Goal: Transaction & Acquisition: Purchase product/service

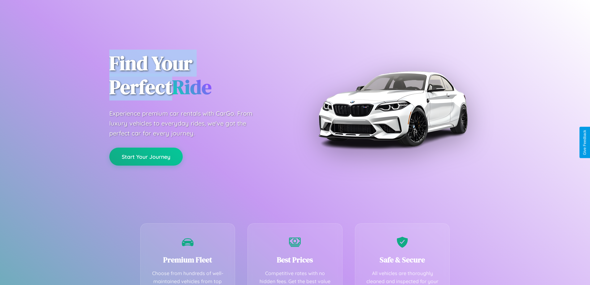
scroll to position [181, 0]
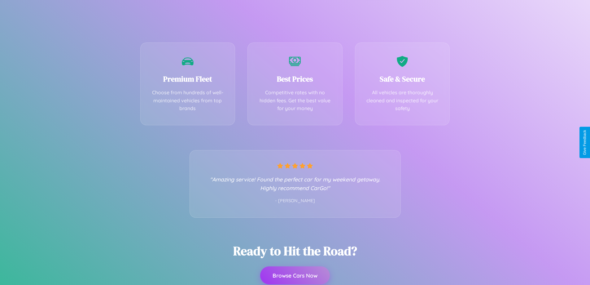
click at [295, 275] on button "Browse Cars Now" at bounding box center [295, 275] width 70 height 18
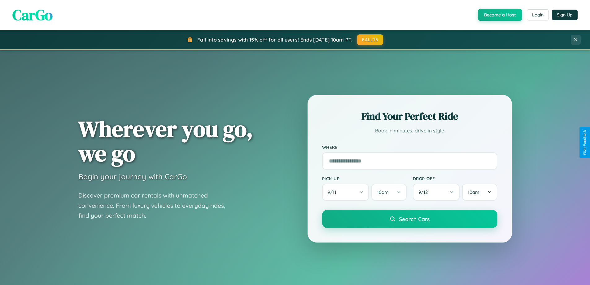
scroll to position [267, 0]
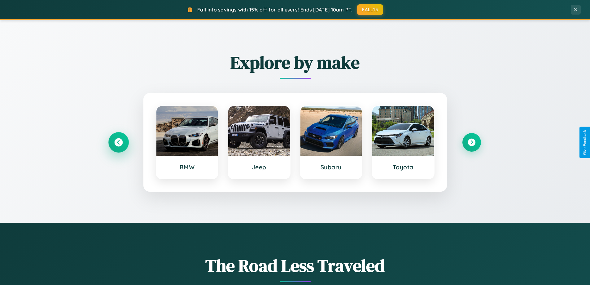
click at [118, 142] on icon at bounding box center [118, 142] width 8 height 8
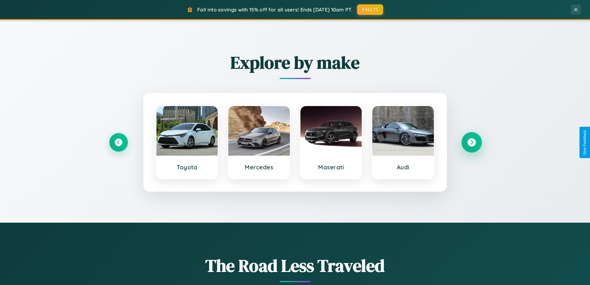
click at [472, 142] on icon at bounding box center [472, 142] width 8 height 8
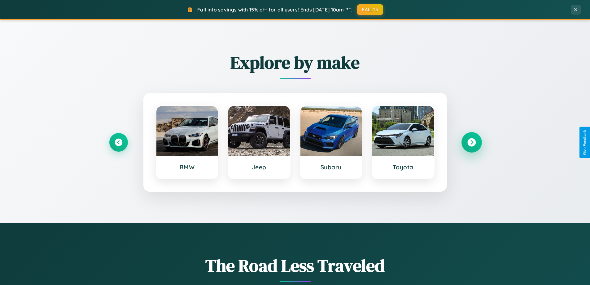
click at [472, 142] on icon at bounding box center [472, 142] width 8 height 8
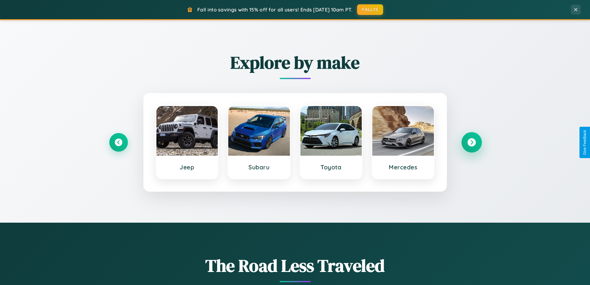
click at [472, 142] on icon at bounding box center [472, 142] width 8 height 8
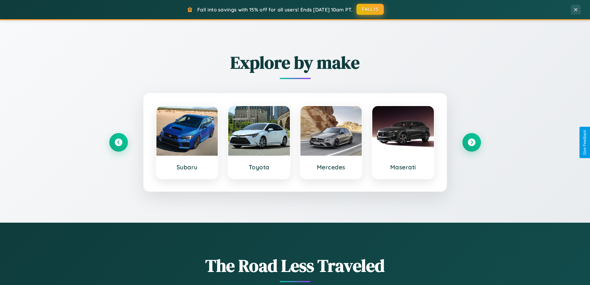
click at [371, 9] on button "FALL15" at bounding box center [370, 9] width 27 height 11
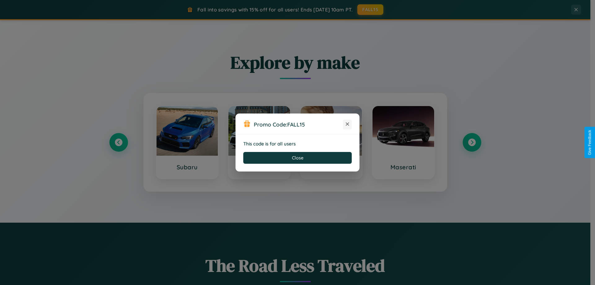
click at [347, 124] on icon at bounding box center [347, 124] width 6 height 6
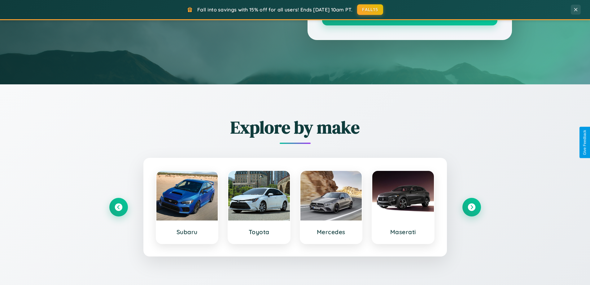
scroll to position [18, 0]
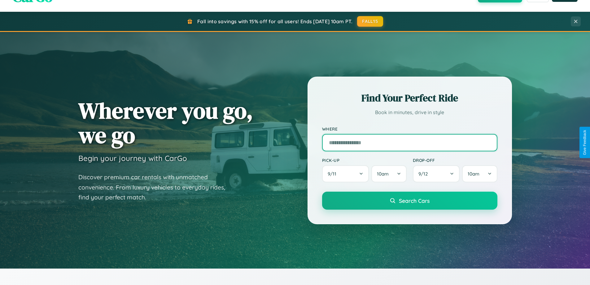
click at [410, 142] on input "text" at bounding box center [409, 142] width 175 height 17
type input "**********"
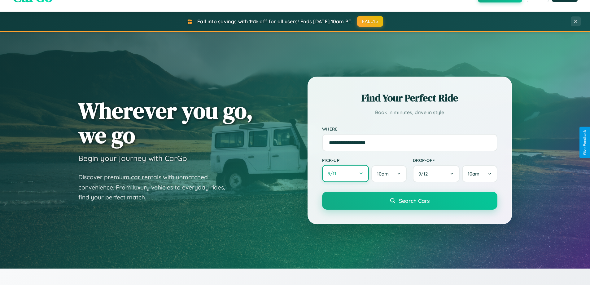
click at [345, 173] on button "9 / 11" at bounding box center [345, 173] width 47 height 17
select select "*"
select select "****"
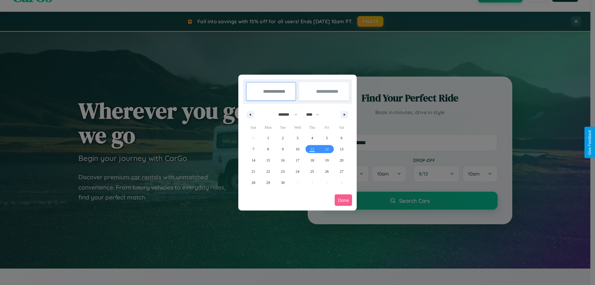
drag, startPoint x: 285, startPoint y: 114, endPoint x: 297, endPoint y: 124, distance: 15.9
click at [285, 114] on select "******* ******** ***** ***** *** **** **** ****** ********* ******* ******** **…" at bounding box center [287, 114] width 26 height 10
select select "**"
click at [312, 149] on span "11" at bounding box center [312, 148] width 4 height 11
type input "**********"
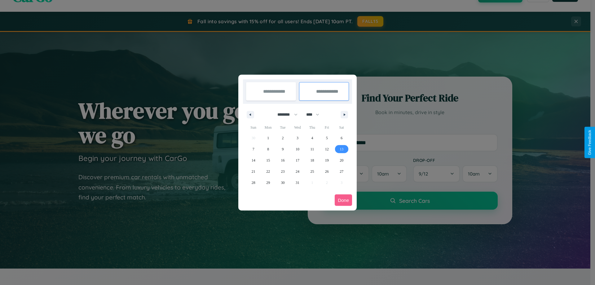
click at [341, 149] on span "13" at bounding box center [342, 148] width 4 height 11
type input "**********"
click at [343, 200] on button "Done" at bounding box center [343, 199] width 17 height 11
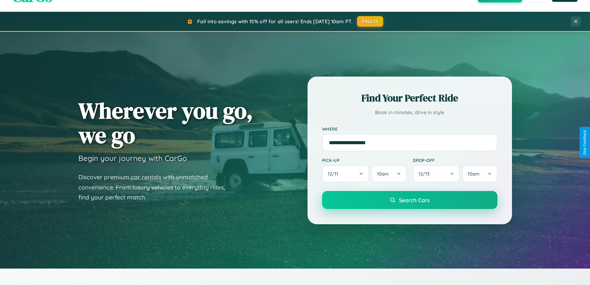
click at [410, 200] on span "Search Cars" at bounding box center [414, 199] width 31 height 7
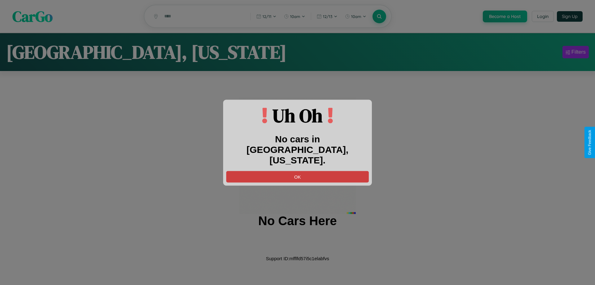
click at [297, 171] on button "OK" at bounding box center [297, 176] width 143 height 11
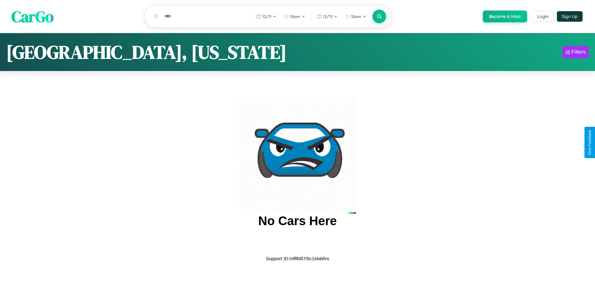
click at [33, 17] on span "CarGo" at bounding box center [32, 16] width 42 height 21
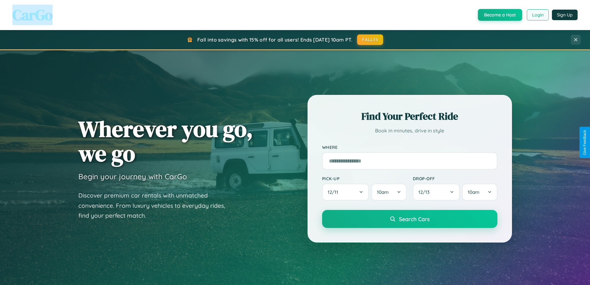
click at [538, 15] on button "Login" at bounding box center [538, 14] width 22 height 11
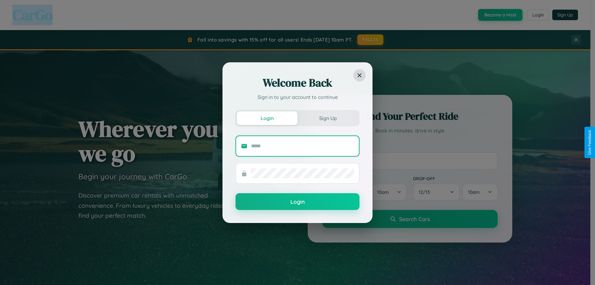
click at [302, 146] on input "text" at bounding box center [302, 146] width 103 height 10
type input "**********"
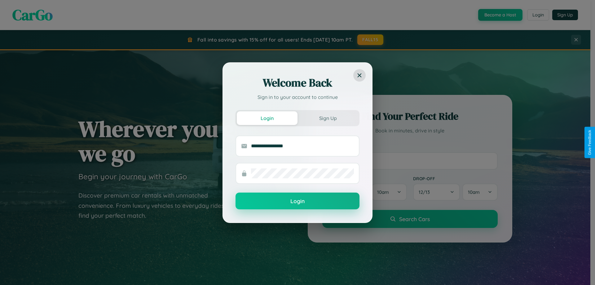
click at [297, 201] on button "Login" at bounding box center [297, 200] width 124 height 17
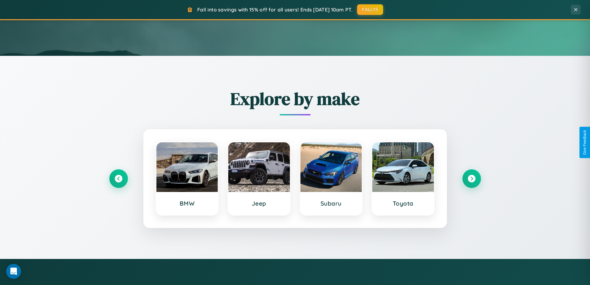
scroll to position [995, 0]
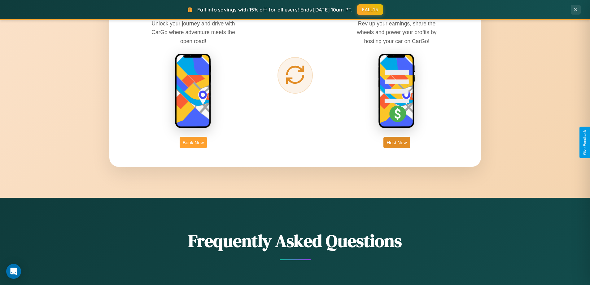
click at [193, 142] on button "Book Now" at bounding box center [193, 142] width 27 height 11
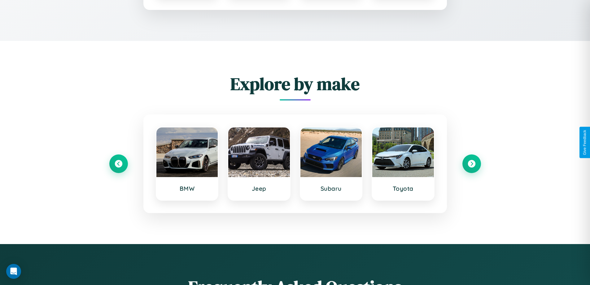
scroll to position [516, 0]
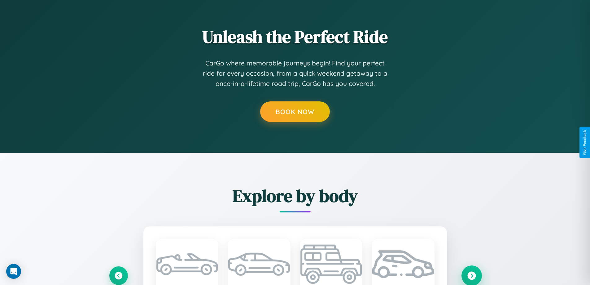
click at [472, 275] on icon at bounding box center [472, 275] width 8 height 8
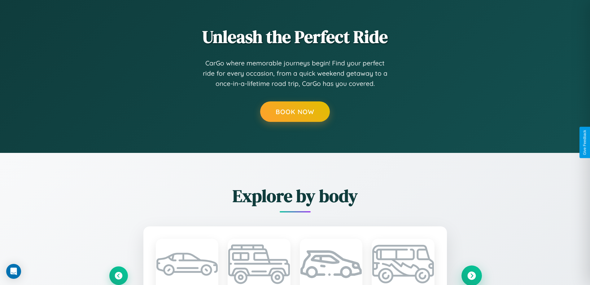
click at [472, 275] on icon at bounding box center [472, 275] width 8 height 8
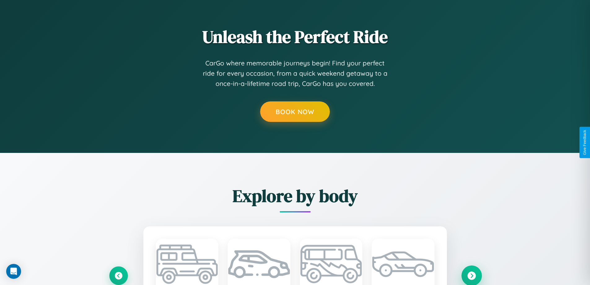
click at [472, 275] on icon at bounding box center [472, 275] width 8 height 8
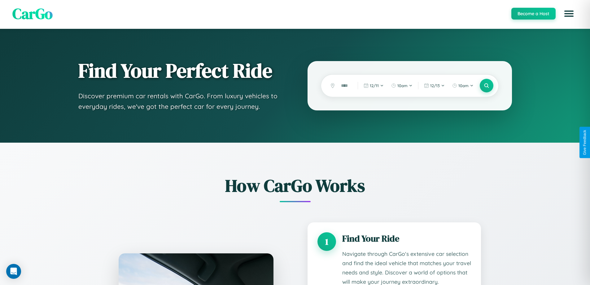
scroll to position [0, 0]
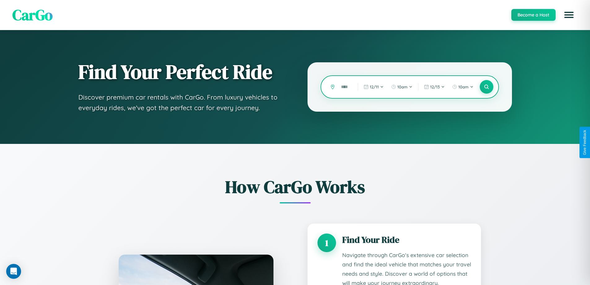
click at [345, 87] on input "text" at bounding box center [345, 86] width 14 height 11
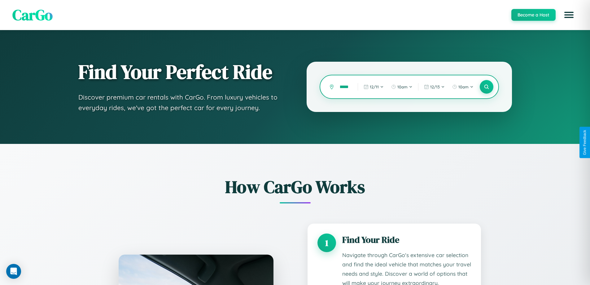
scroll to position [0, 16]
type input "*"
type input "******"
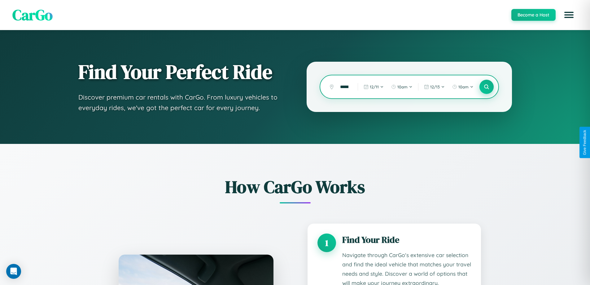
click at [486, 87] on icon at bounding box center [487, 87] width 6 height 6
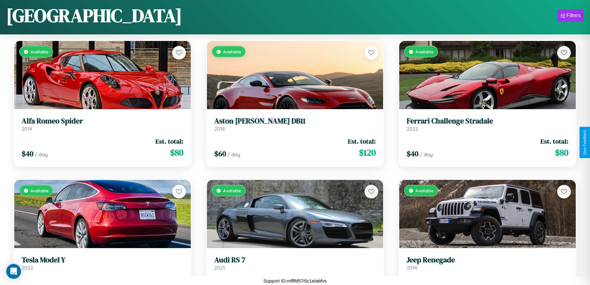
scroll to position [2584, 0]
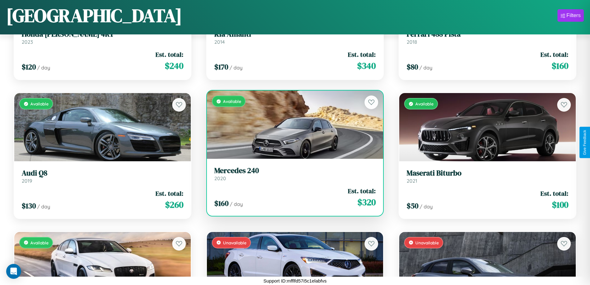
click at [292, 176] on link "Mercedes 240 2020" at bounding box center [295, 173] width 162 height 15
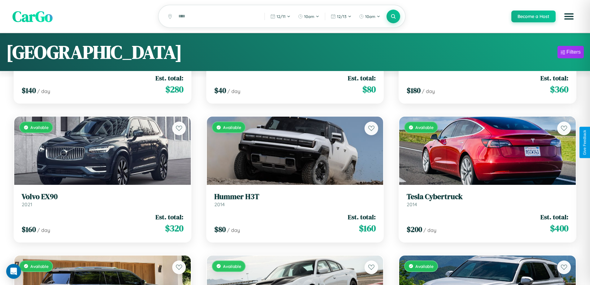
scroll to position [0, 0]
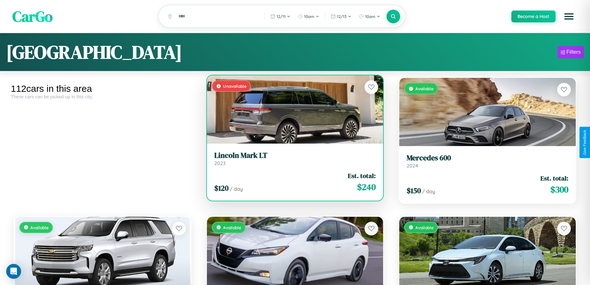
click at [292, 183] on div "$ 120 / day Est. total: $ 240" at bounding box center [295, 182] width 162 height 22
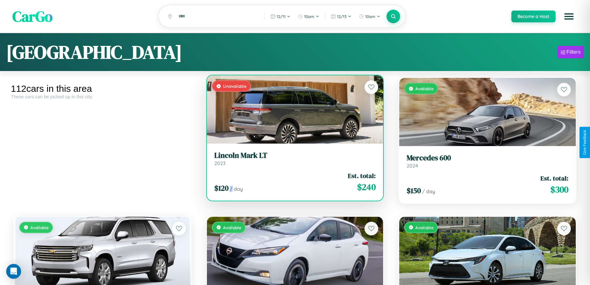
click at [292, 183] on div "$ 120 / day Est. total: $ 240" at bounding box center [295, 182] width 162 height 22
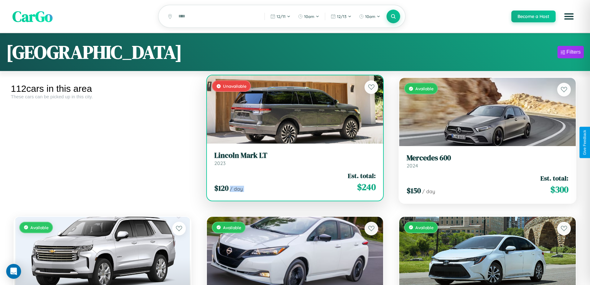
click at [292, 183] on div "$ 120 / day Est. total: $ 240" at bounding box center [295, 182] width 162 height 22
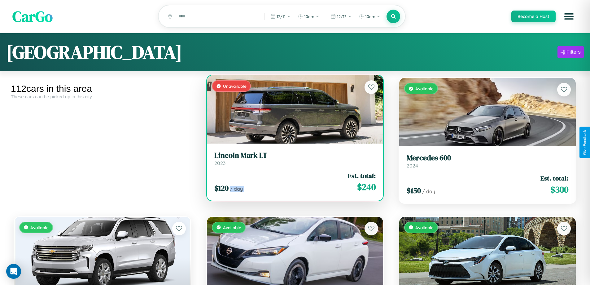
click at [292, 183] on div "$ 120 / day Est. total: $ 240" at bounding box center [295, 182] width 162 height 22
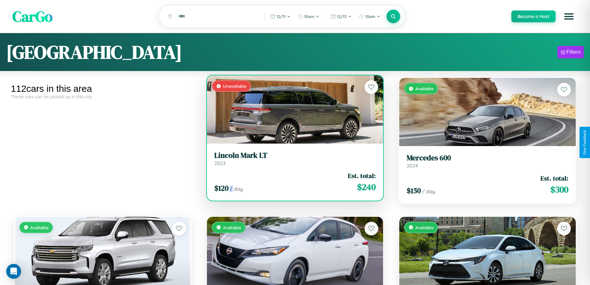
click at [292, 183] on div "$ 120 / day Est. total: $ 240" at bounding box center [295, 182] width 162 height 22
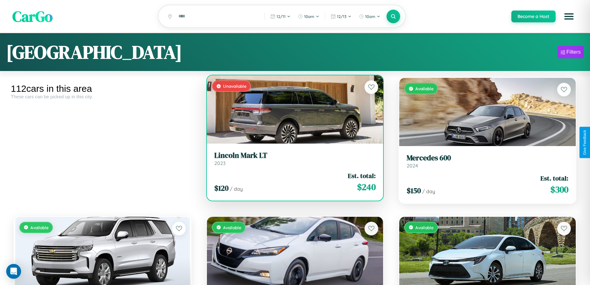
click at [292, 159] on h3 "Lincoln Mark LT" at bounding box center [295, 155] width 162 height 9
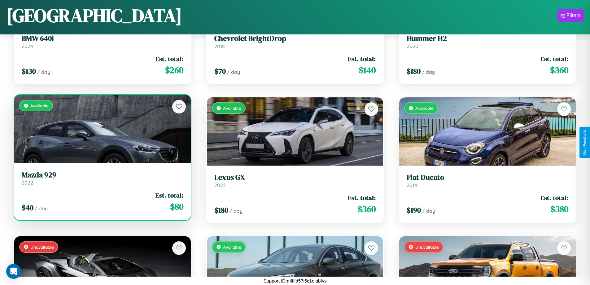
scroll to position [3972, 0]
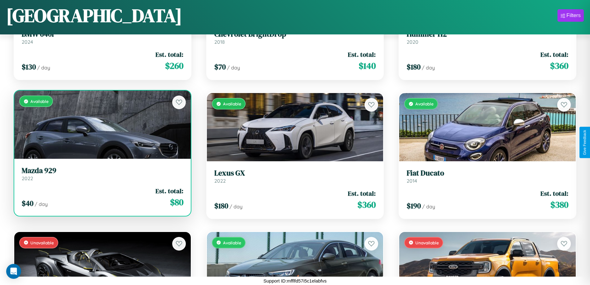
click at [102, 176] on link "Mazda 929 2022" at bounding box center [103, 173] width 162 height 15
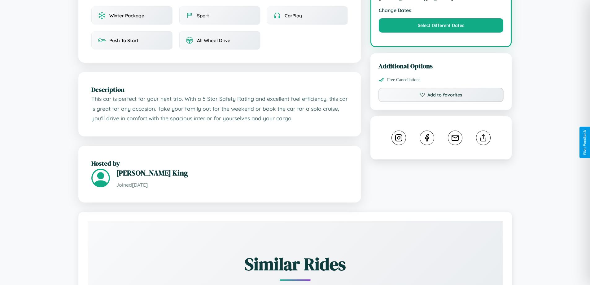
scroll to position [210, 0]
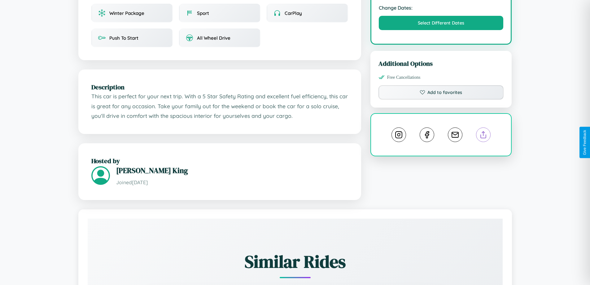
click at [484, 136] on line at bounding box center [484, 133] width 0 height 4
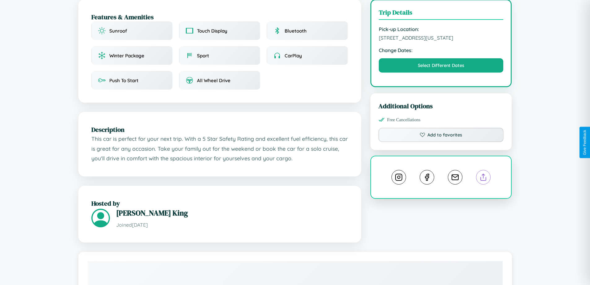
scroll to position [167, 0]
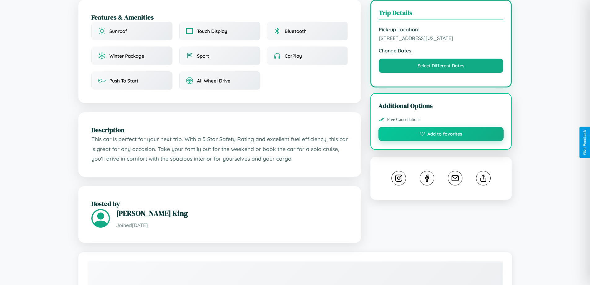
click at [441, 141] on button "Add to favorites" at bounding box center [441, 134] width 125 height 14
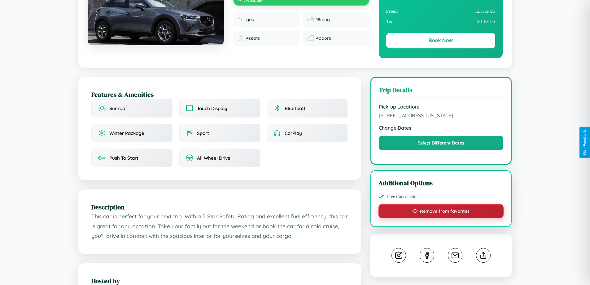
scroll to position [67, 0]
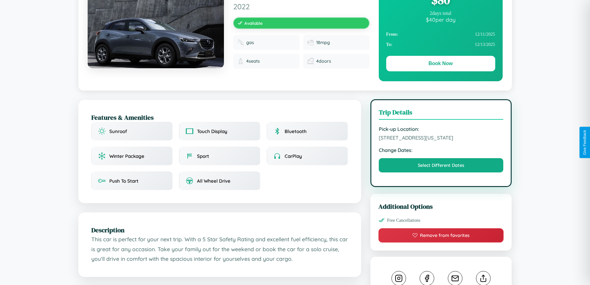
click at [441, 141] on span "5173 Cedar Street Boston Massachusetts 90125 United States" at bounding box center [441, 137] width 125 height 6
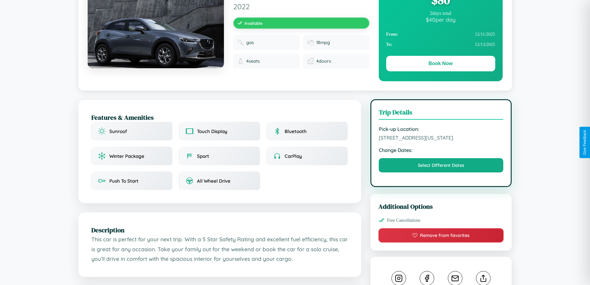
click at [441, 141] on span "5173 Cedar Street Boston Massachusetts 90125 United States" at bounding box center [441, 137] width 125 height 6
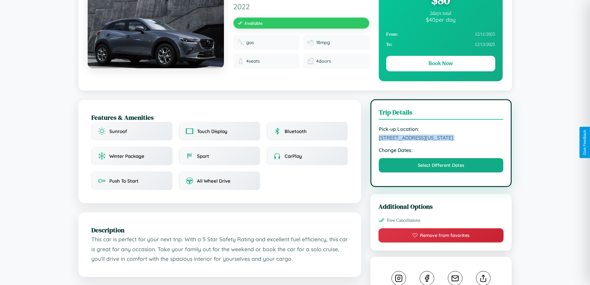
click at [441, 141] on span "5173 Cedar Street Boston Massachusetts 90125 United States" at bounding box center [441, 137] width 125 height 6
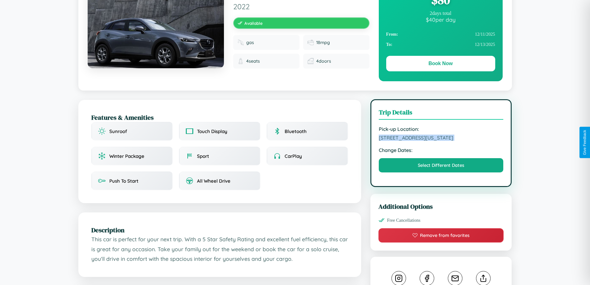
click at [441, 141] on span "5173 Cedar Street Boston Massachusetts 90125 United States" at bounding box center [441, 137] width 125 height 6
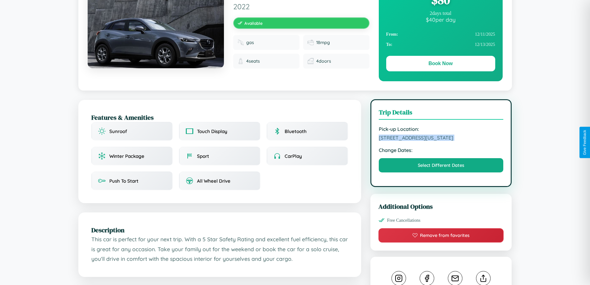
click at [441, 141] on span "5173 Cedar Street Boston Massachusetts 90125 United States" at bounding box center [441, 137] width 125 height 6
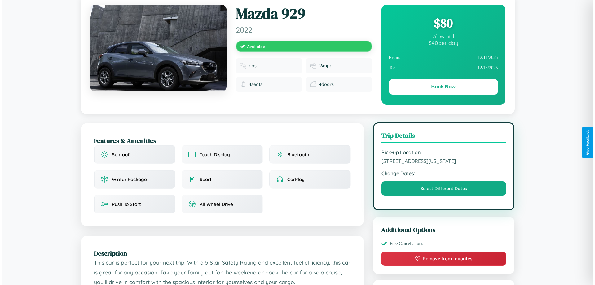
scroll to position [0, 0]
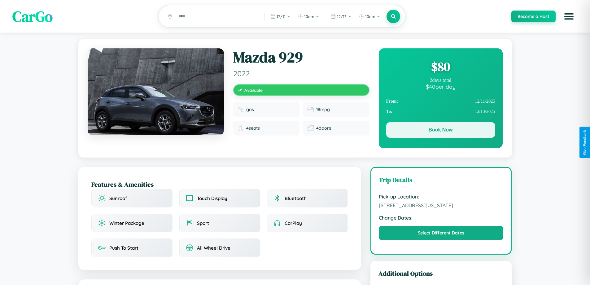
click at [441, 131] on button "Book Now" at bounding box center [440, 129] width 109 height 15
